Goal: Navigation & Orientation: Find specific page/section

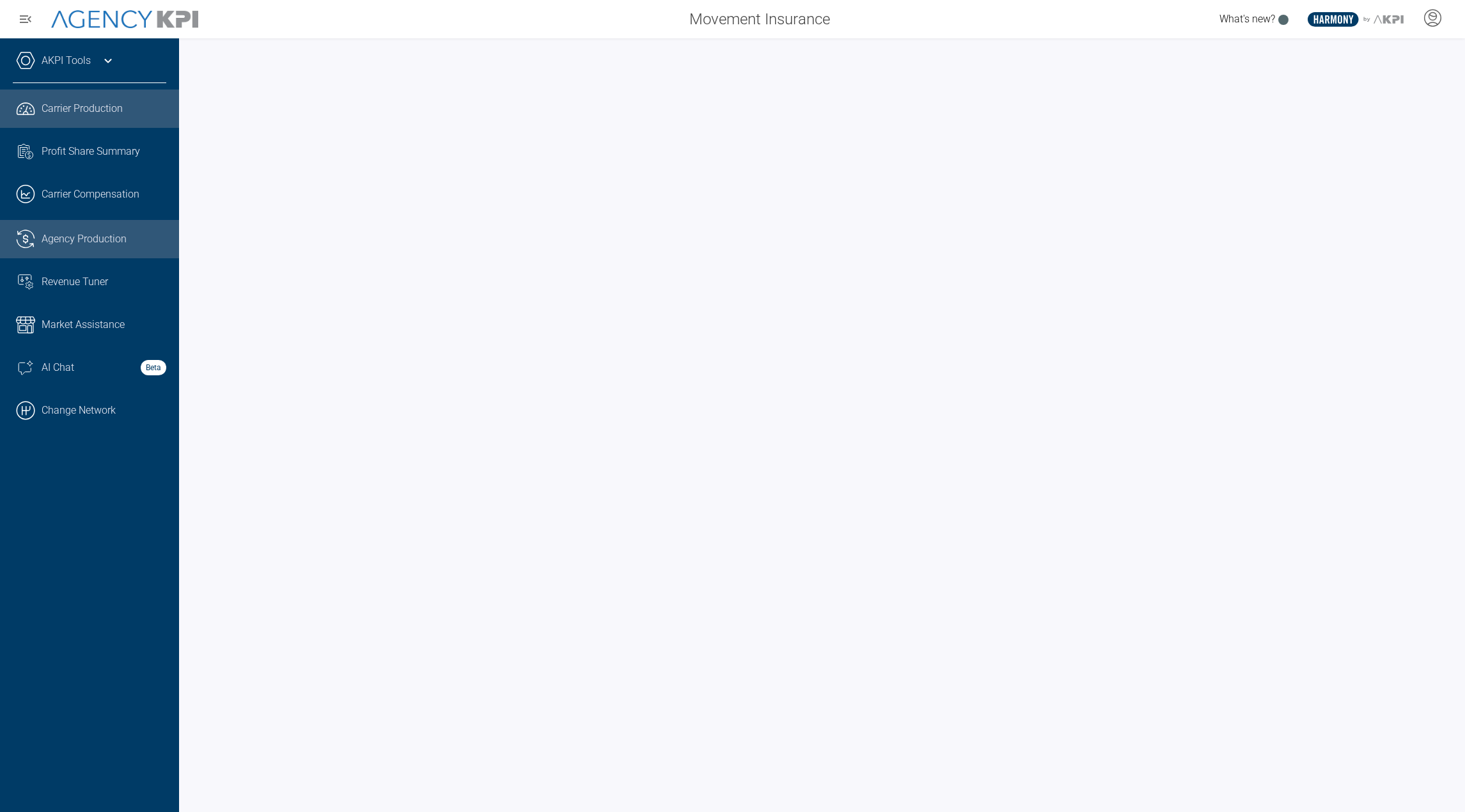
click at [77, 251] on link ".cls-1{fill:none;stroke:#221f20;stroke-linecap:round;stroke-linejoin:round;stro…" at bounding box center [89, 239] width 179 height 38
click at [102, 65] on icon at bounding box center [108, 60] width 15 height 15
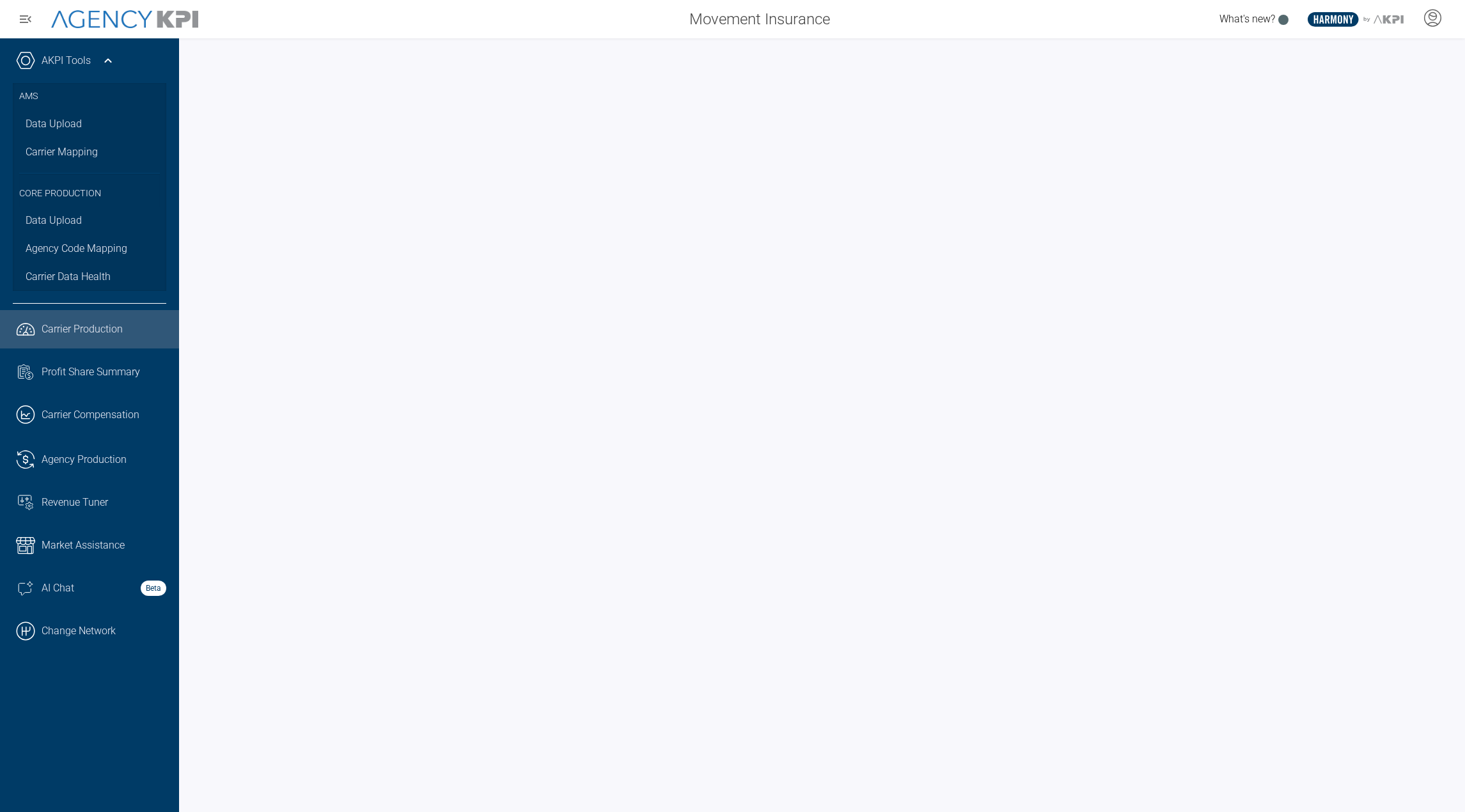
click at [32, 18] on icon "button" at bounding box center [25, 18] width 15 height 15
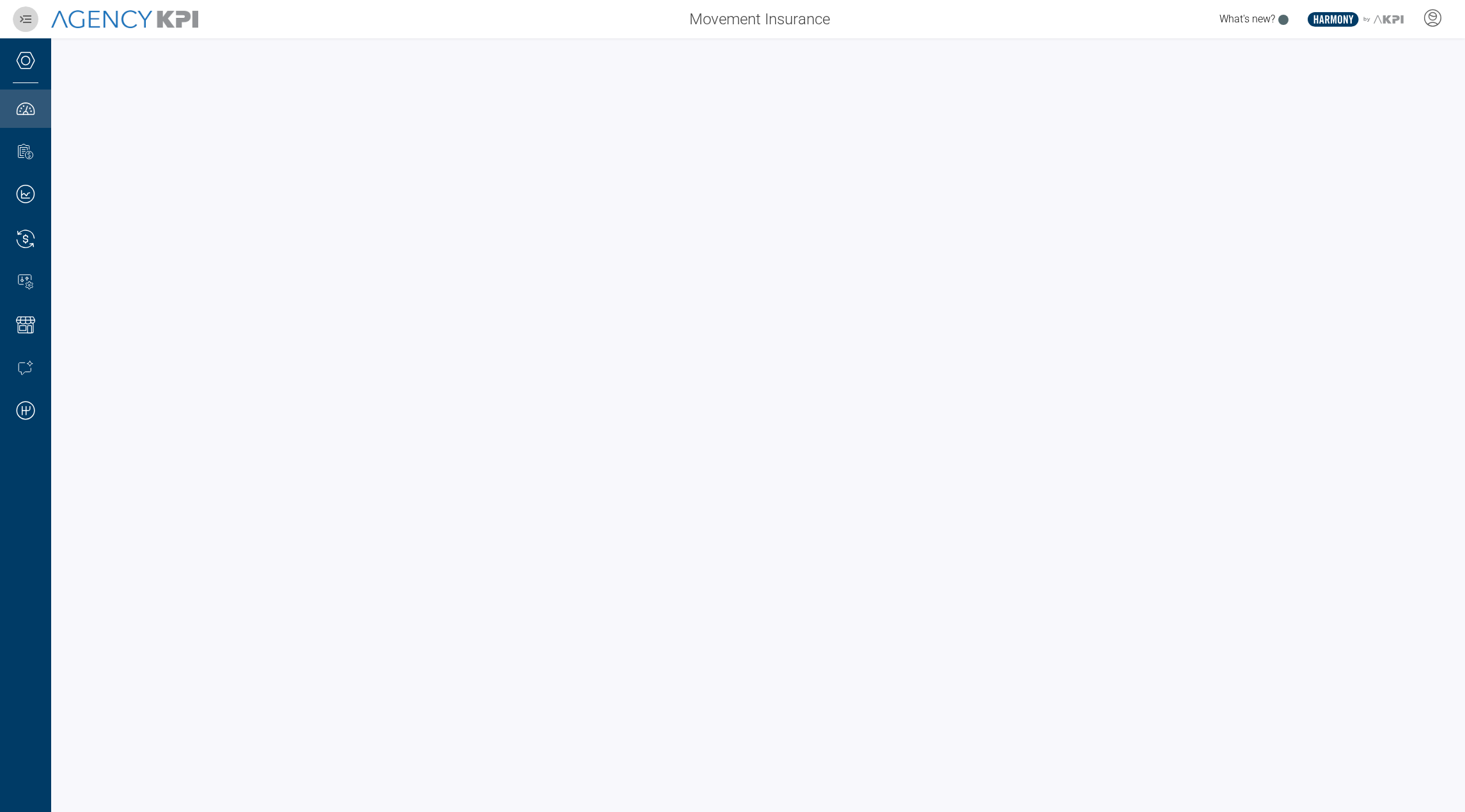
click at [32, 18] on icon "button" at bounding box center [25, 19] width 11 height 8
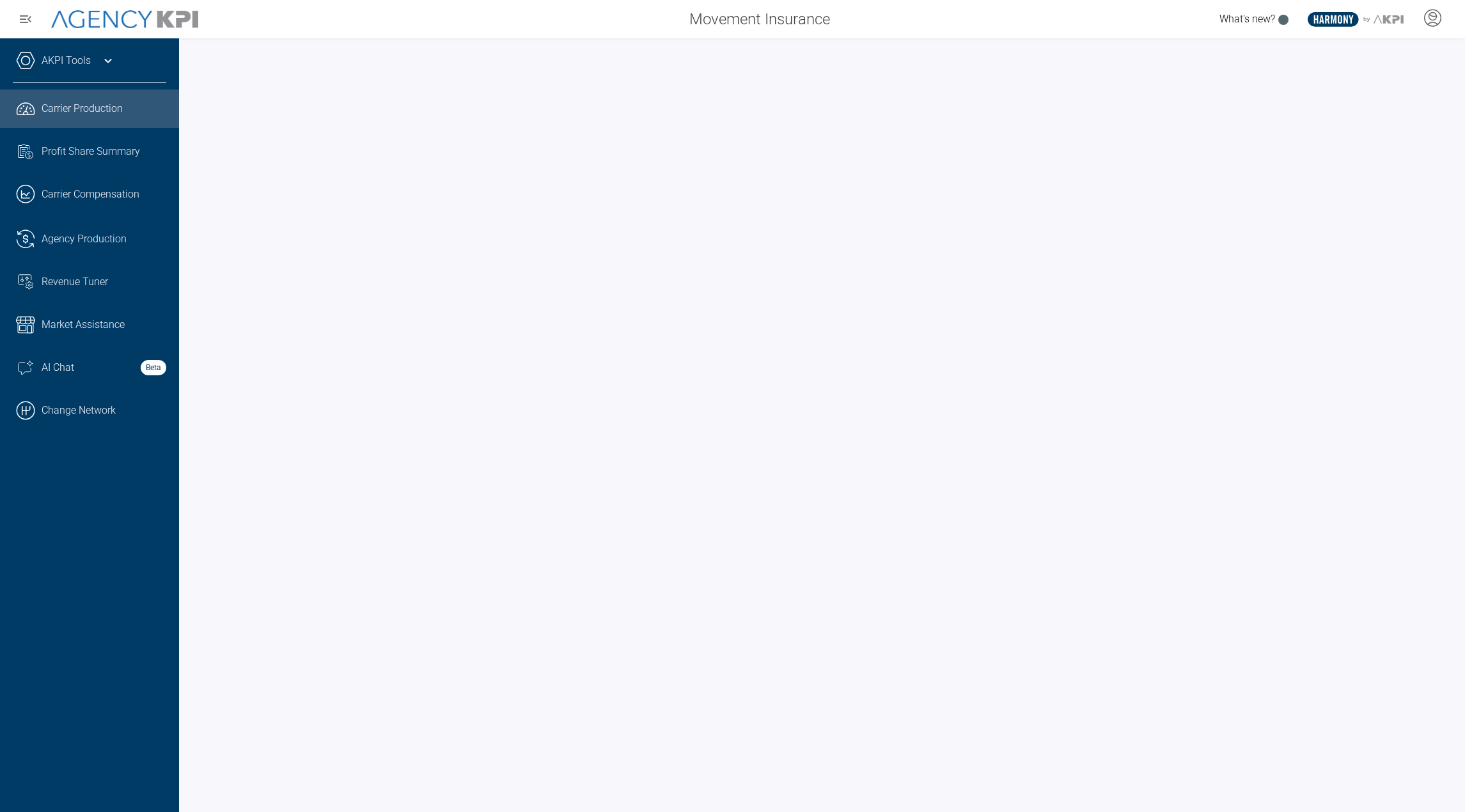
click at [1002, 16] on div "What's new? .st0{fill:#003B66;} .st1{fill:#FFFFFF;} .st2{fill:#949698;} Layer 1" at bounding box center [1152, 19] width 625 height 26
click at [65, 224] on link ".cls-1{fill:none;stroke:#221f20;stroke-linecap:round;stroke-linejoin:round;stro…" at bounding box center [89, 239] width 179 height 38
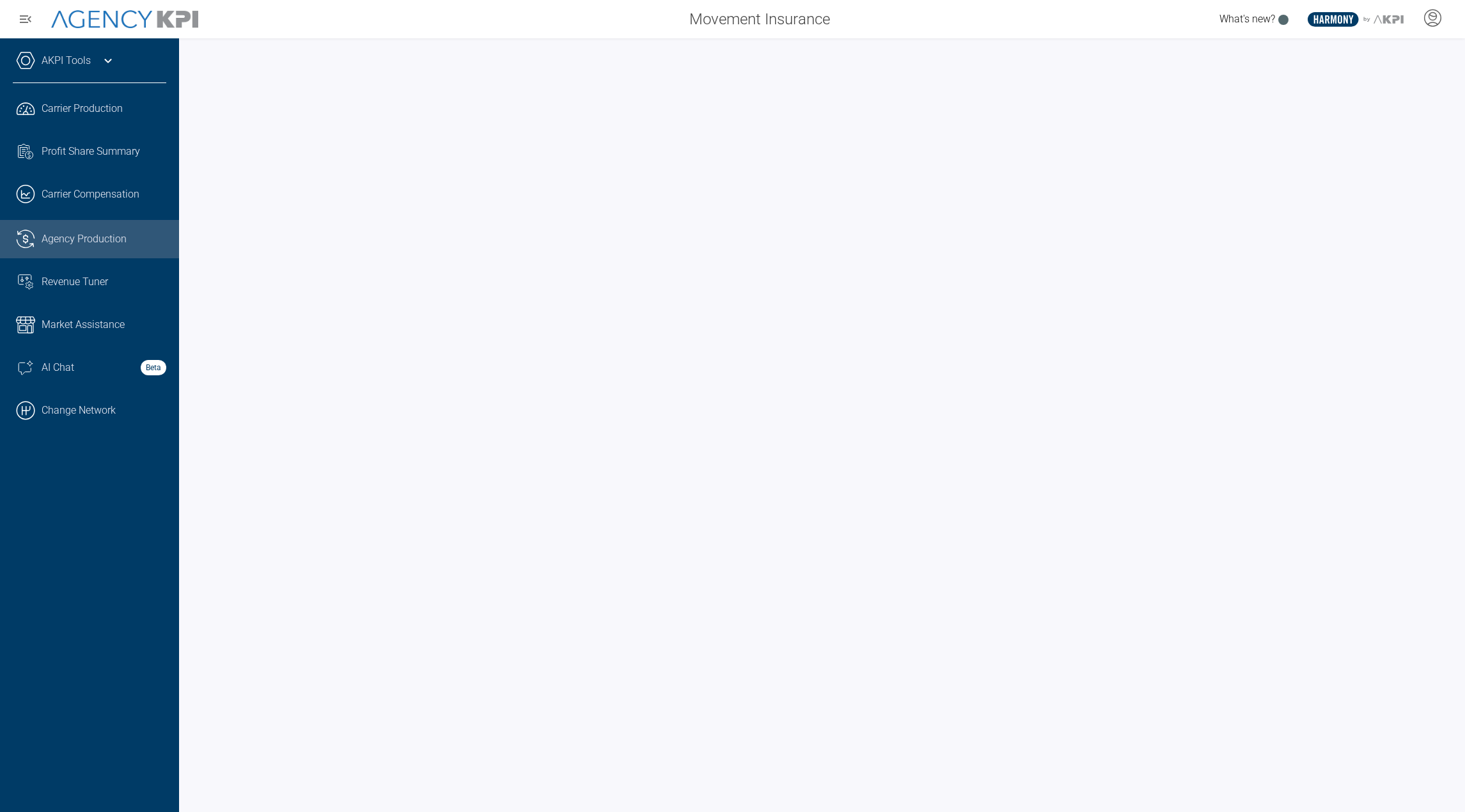
click at [64, 236] on span "Agency Production" at bounding box center [84, 239] width 85 height 15
click at [96, 287] on span "Revenue Tuner" at bounding box center [75, 282] width 67 height 15
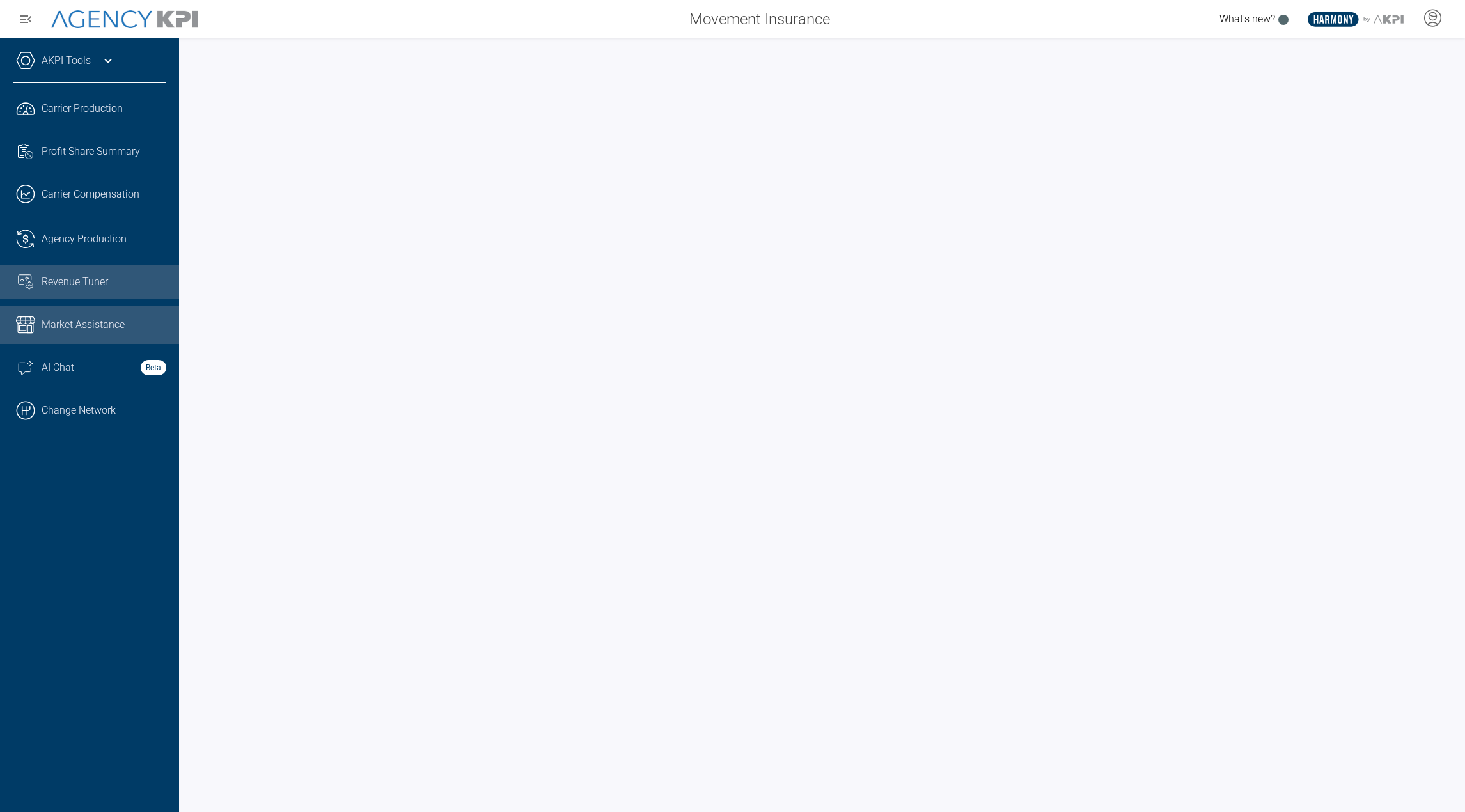
click at [69, 332] on link "Market Assistance" at bounding box center [89, 325] width 179 height 38
click at [61, 235] on span "Agency Production" at bounding box center [84, 239] width 85 height 15
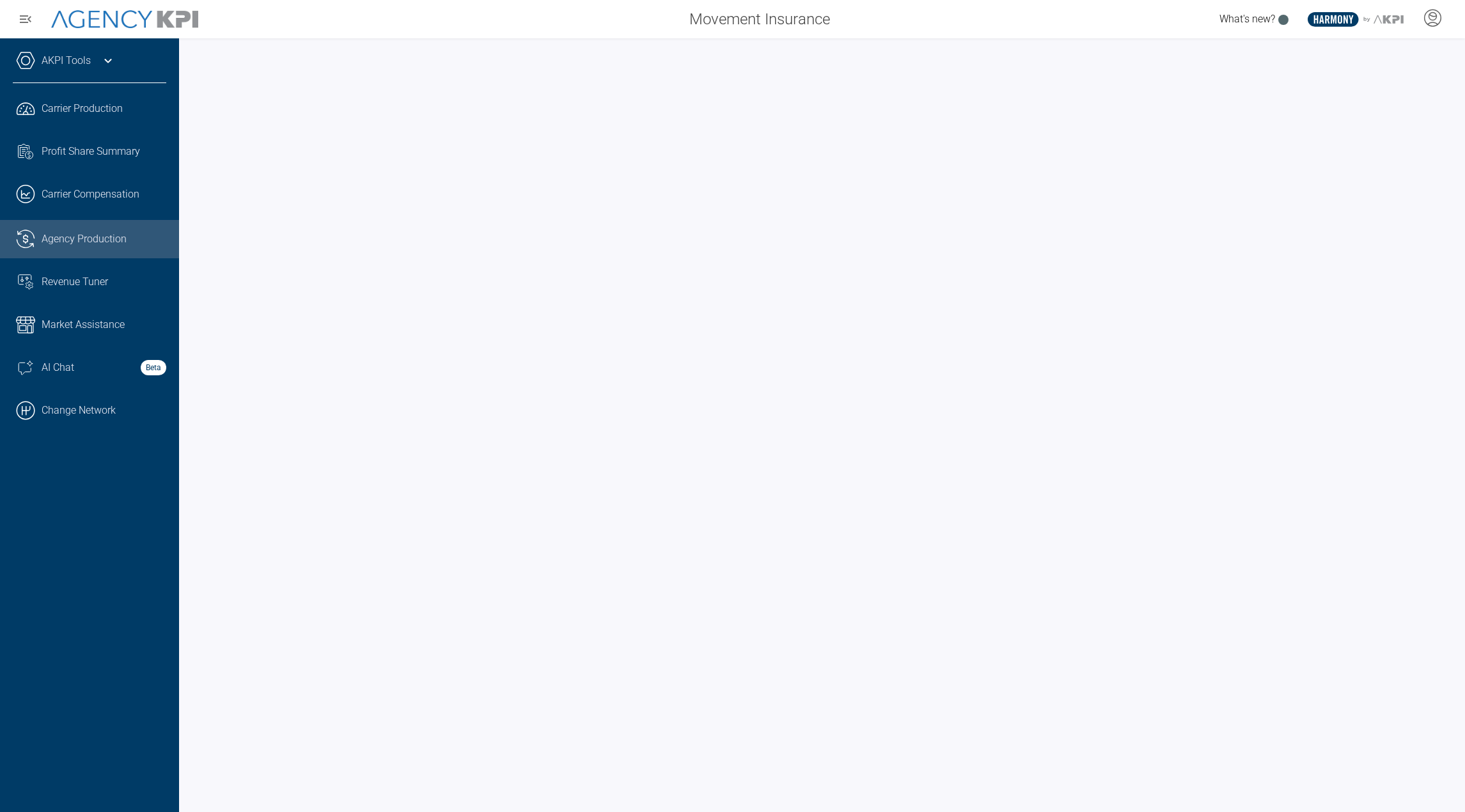
click at [94, 63] on div "AKPI Tools" at bounding box center [89, 67] width 154 height 32
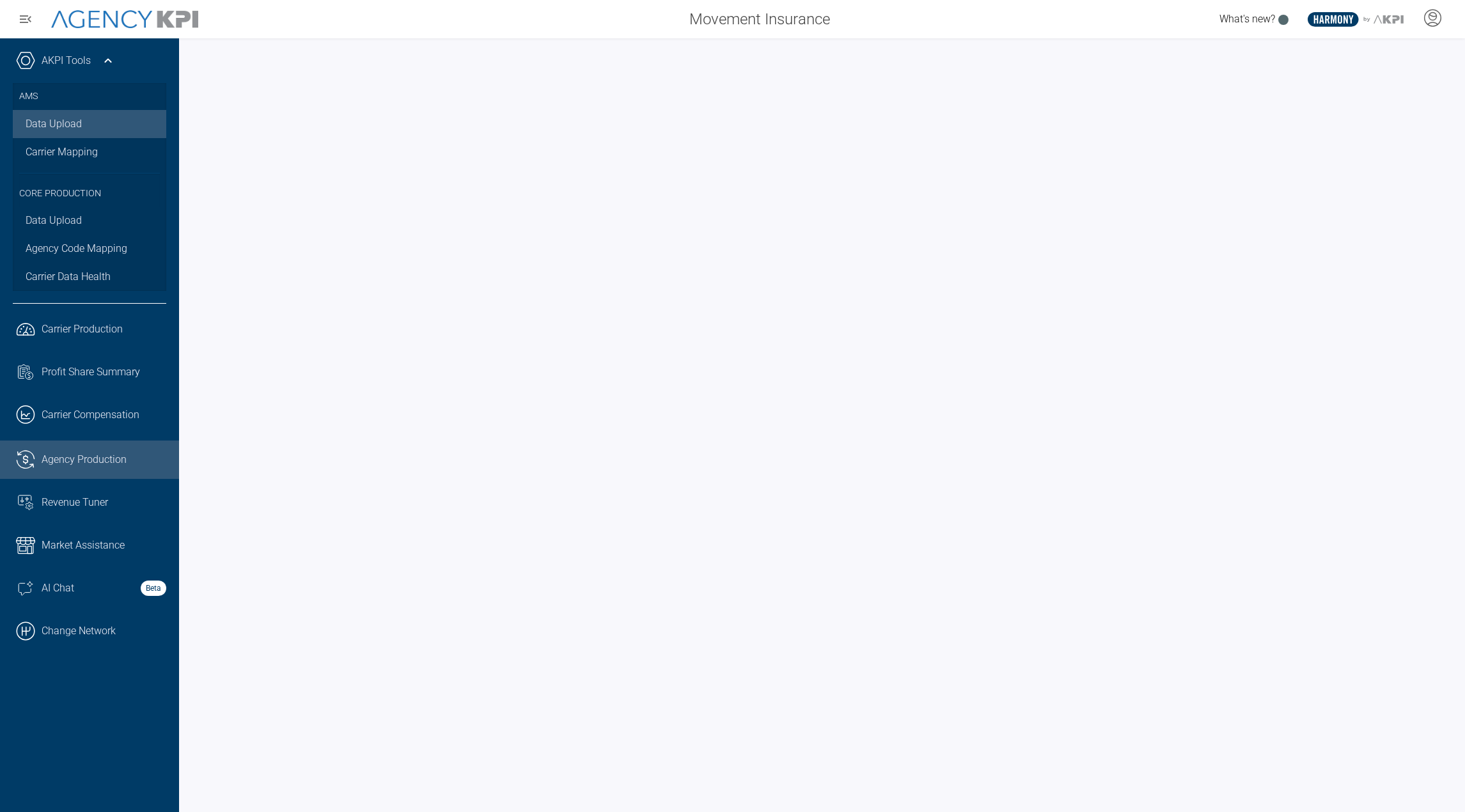
click at [78, 130] on link "Data Upload" at bounding box center [89, 124] width 154 height 28
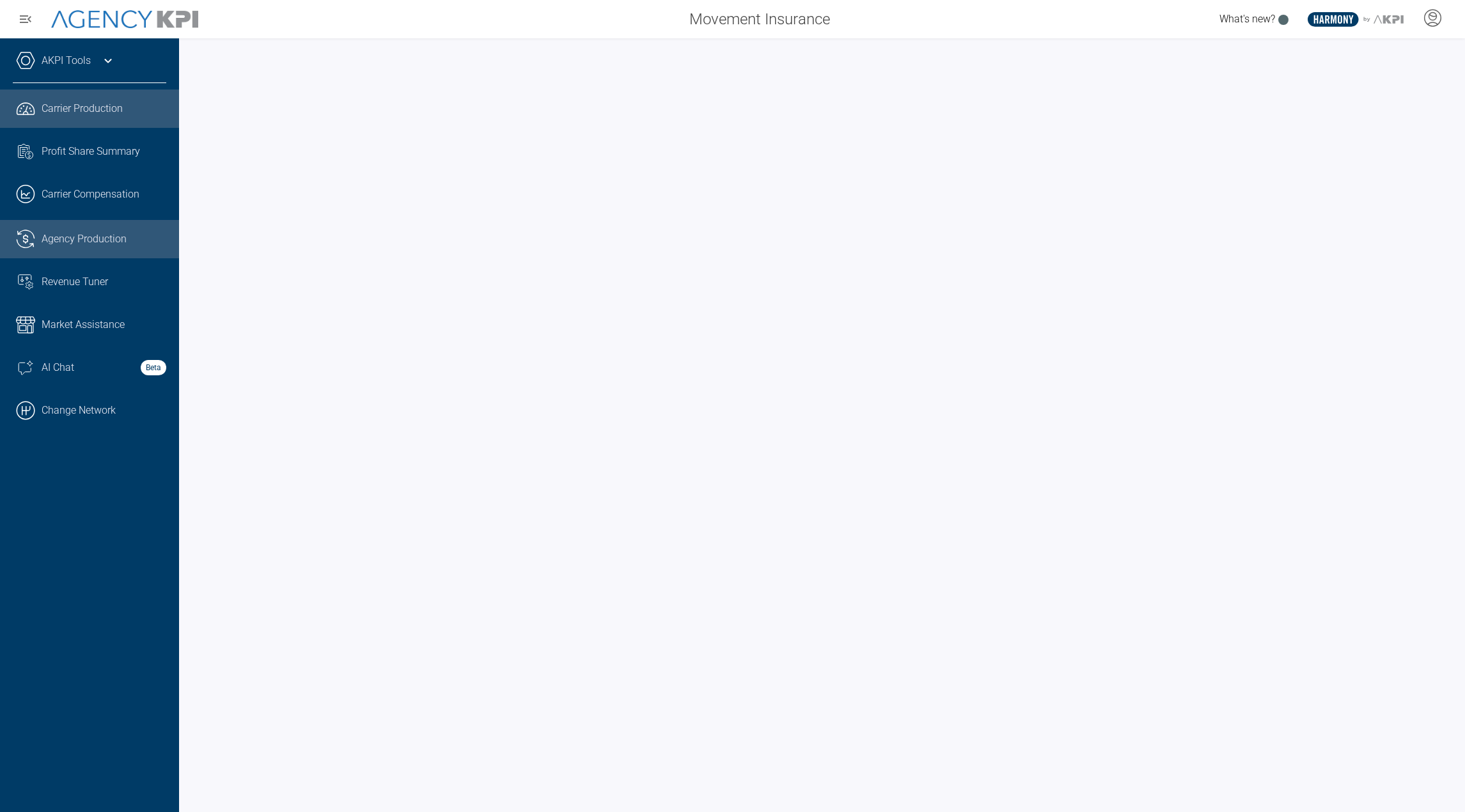
click at [83, 248] on link ".cls-1{fill:none;stroke:#221f20;stroke-linecap:round;stroke-linejoin:round;stro…" at bounding box center [89, 239] width 179 height 38
click at [102, 51] on div "AKPI Tools" at bounding box center [89, 67] width 154 height 32
